Goal: Use online tool/utility: Utilize a website feature to perform a specific function

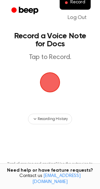
click at [51, 78] on span "button" at bounding box center [50, 82] width 19 height 19
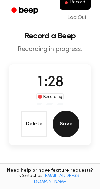
click at [67, 125] on button "Save" at bounding box center [66, 124] width 27 height 27
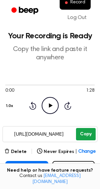
click at [83, 135] on button "Copy" at bounding box center [86, 134] width 20 height 12
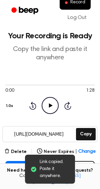
click at [45, 105] on icon "Play Audio" at bounding box center [50, 105] width 17 height 17
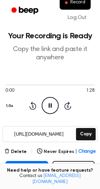
click at [70, 106] on icon "Skip 5 seconds" at bounding box center [67, 105] width 7 height 9
click at [51, 107] on icon at bounding box center [50, 105] width 3 height 4
click at [46, 103] on icon "Play Audio" at bounding box center [50, 105] width 17 height 17
click at [34, 103] on icon "Rewind 5 seconds" at bounding box center [32, 105] width 7 height 9
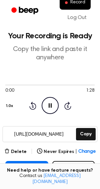
click at [52, 105] on icon "Pause Audio" at bounding box center [50, 105] width 17 height 17
